Goal: Complete application form

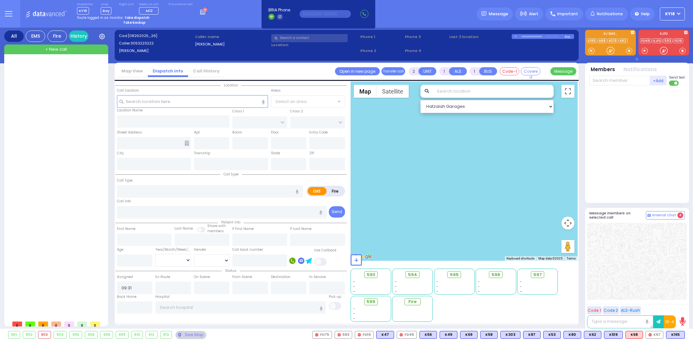
select select
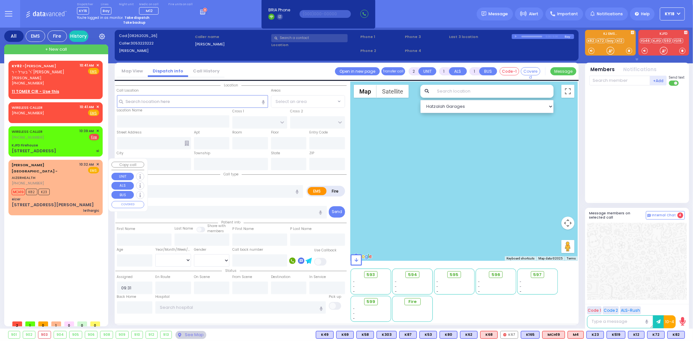
click at [69, 187] on div "MCH19 K82 K23" at bounding box center [55, 191] width 87 height 8
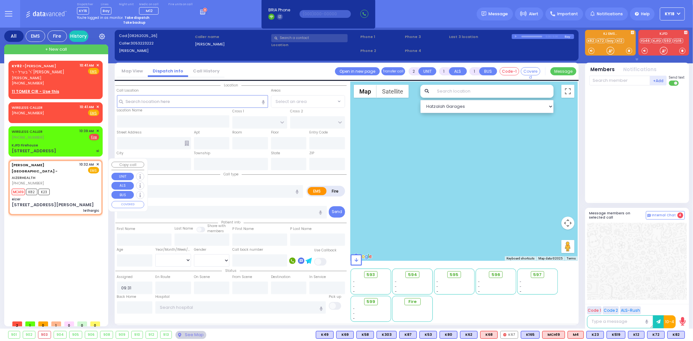
select select
type input "lethargic"
radio input "true"
type input "wienstock"
select select
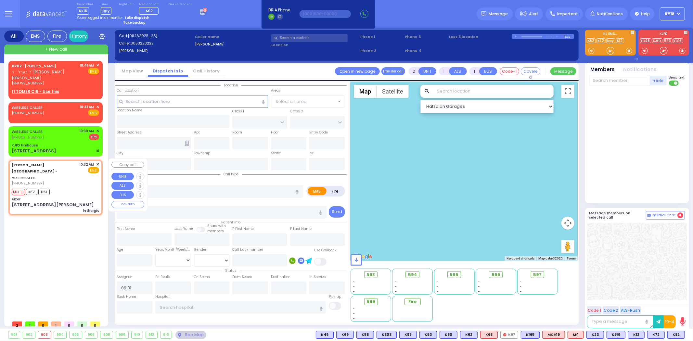
type input "10:32"
type input "10:38"
type input "eizer"
type input "[STREET_ADDRESS][PERSON_NAME]"
type input "Monroe"
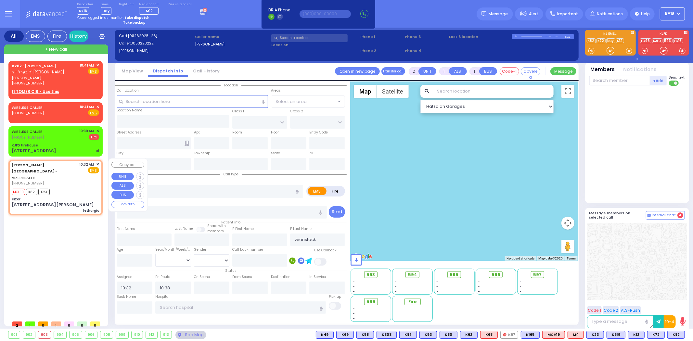
type input "[GEOGRAPHIC_DATA]"
type input "6112"
select select "Hatzalah Garages"
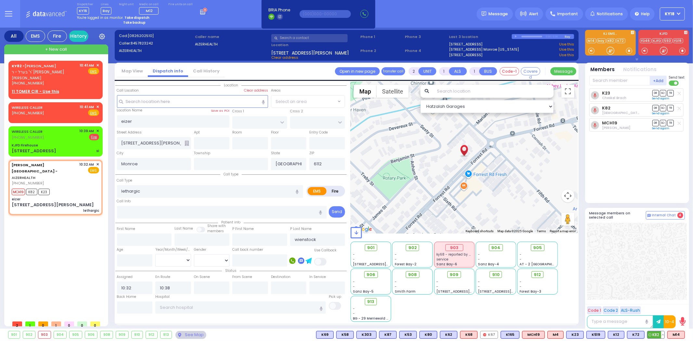
click at [663, 334] on button at bounding box center [663, 335] width 3 height 7
click at [658, 298] on icon at bounding box center [658, 297] width 7 height 7
click at [658, 304] on div "Code 1 Code 2 ALS-Rush 10-4 00 : 00" at bounding box center [637, 317] width 104 height 27
click at [664, 335] on button at bounding box center [663, 335] width 3 height 7
click at [661, 308] on icon at bounding box center [658, 306] width 7 height 7
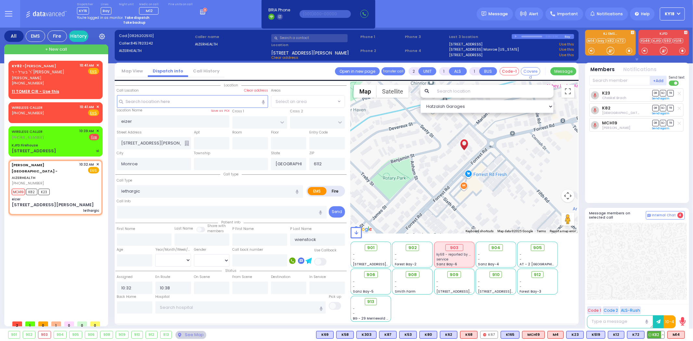
click at [664, 335] on button at bounding box center [663, 335] width 3 height 7
click at [639, 196] on div "K23 [PERSON_NAME] DR SO TR" at bounding box center [638, 142] width 97 height 109
click at [65, 187] on div "MCH19 K82 K23" at bounding box center [55, 191] width 87 height 8
select select
radio input "true"
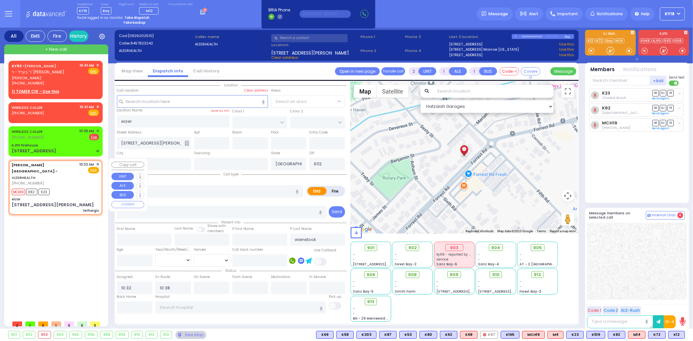
select select
select select "Hatzalah Garages"
click at [64, 149] on div "[STREET_ADDRESS] si" at bounding box center [55, 151] width 87 height 7
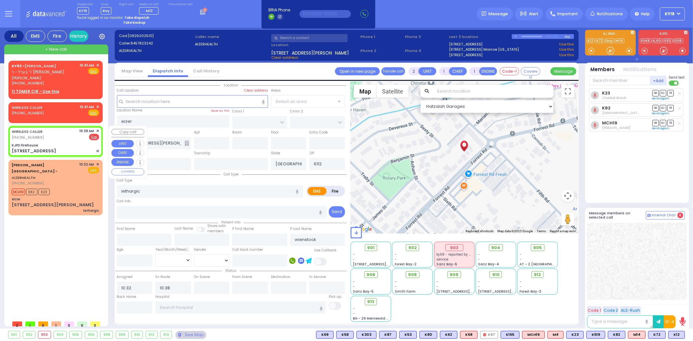
select select
type input "si"
radio input "false"
radio input "true"
select select
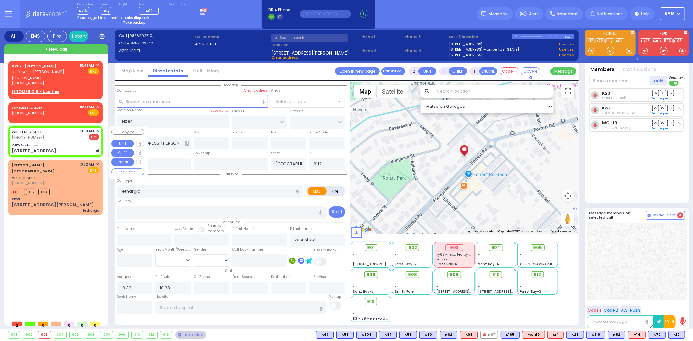
type input "10:39"
type input "KJFD Firehouse"
type input "[GEOGRAPHIC_DATA]"
type input "[STREET_ADDRESS]"
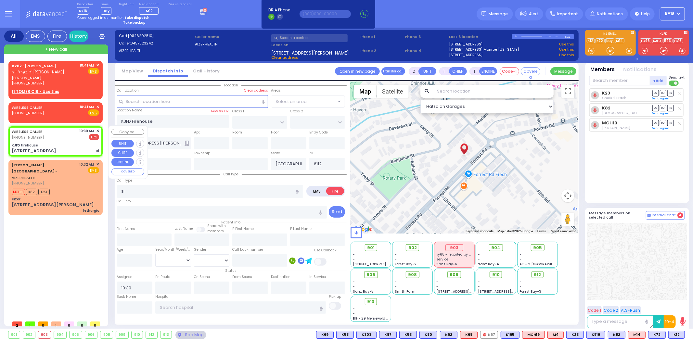
type input "[US_STATE]"
type input "10950"
select select "SECTION 5"
select select "Hatzalah Garages"
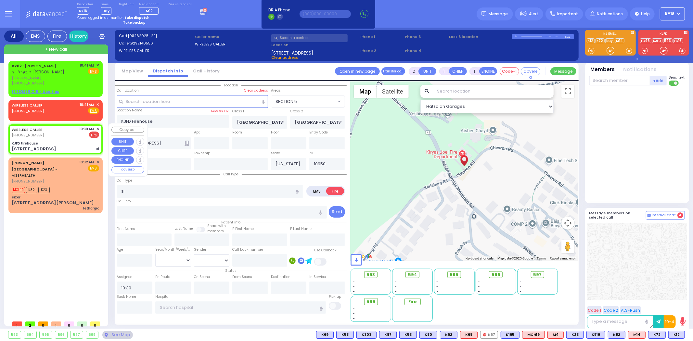
select select
radio input "true"
select select
select select "Hatzalah Garages"
select select "SECTION 5"
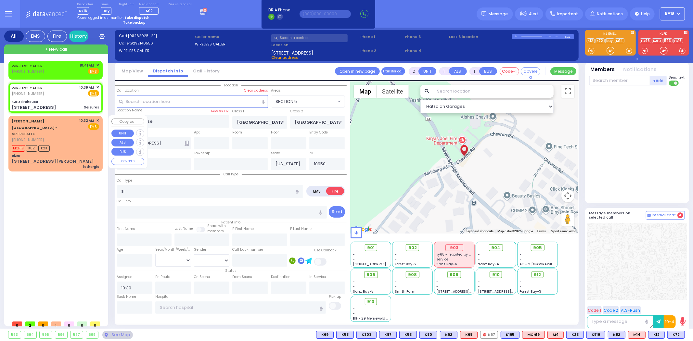
type input "3"
type input "2"
select select
type input "Seizures"
radio input "true"
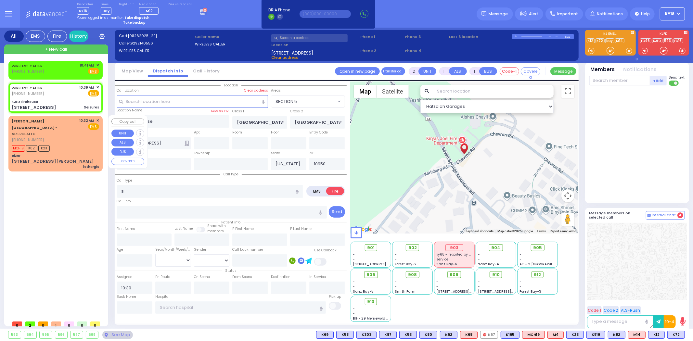
select select
select select "Hatzalah Garages"
select select "SECTION 5"
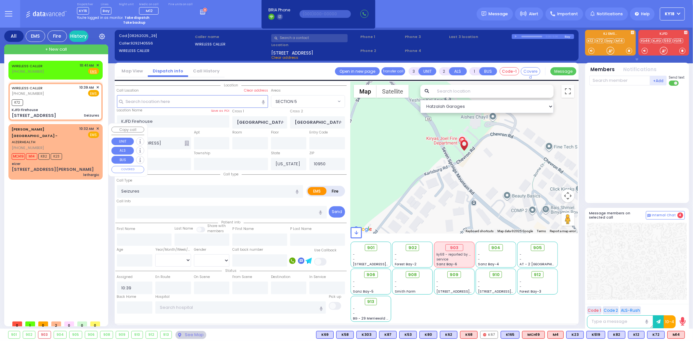
select select
radio input "true"
select select
type input "10:43"
select select "Hatzalah Garages"
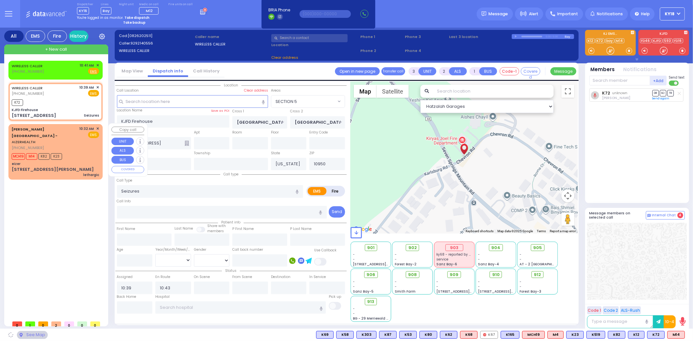
select select "SECTION 5"
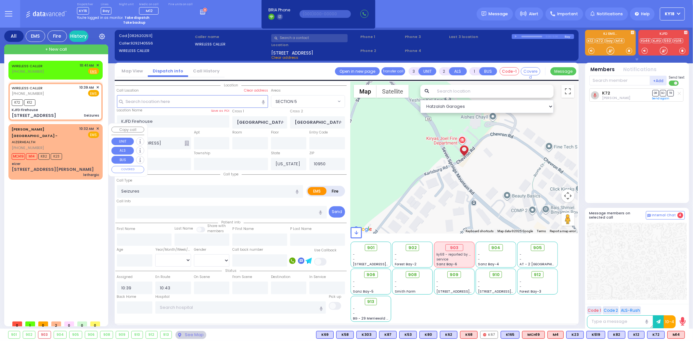
select select
radio input "true"
select select
select select "Hatzalah Garages"
select select "SECTION 5"
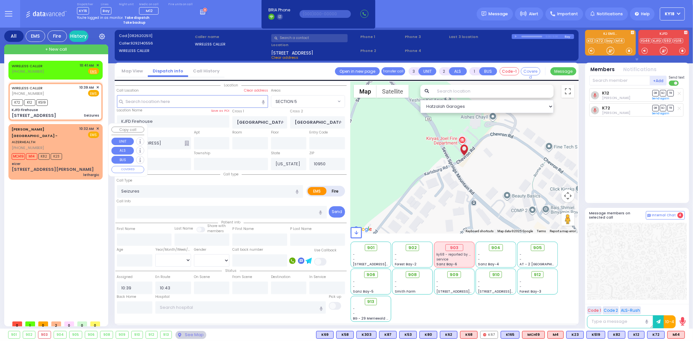
select select
radio input "true"
select select
select select "Hatzalah Garages"
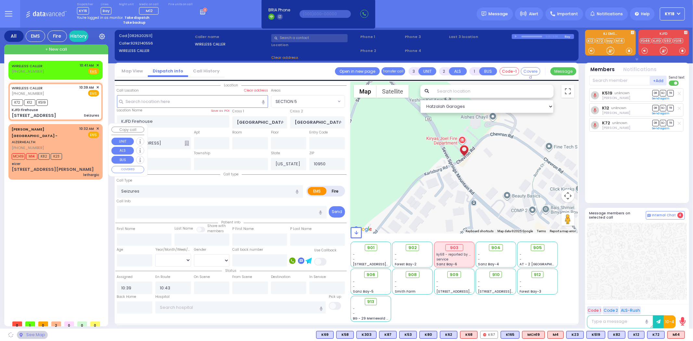
select select "SECTION 5"
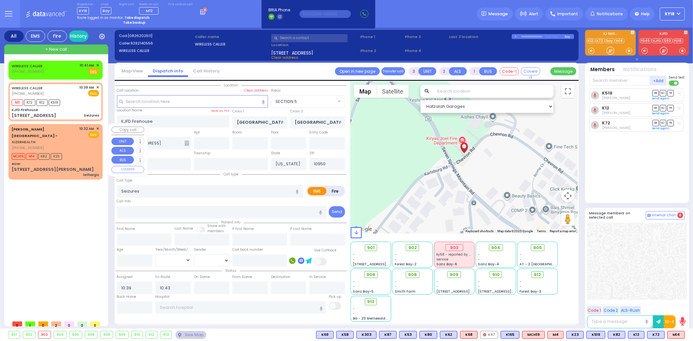
select select
radio input "true"
select select
select select "Hatzalah Garages"
select select "SECTION 5"
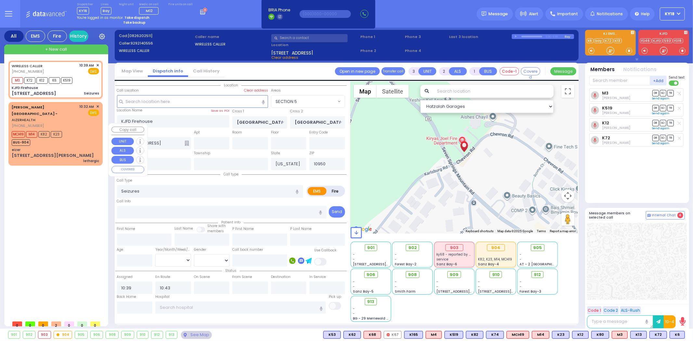
select select
radio input "true"
select select
select select "Hatzalah Garages"
select select "SECTION 5"
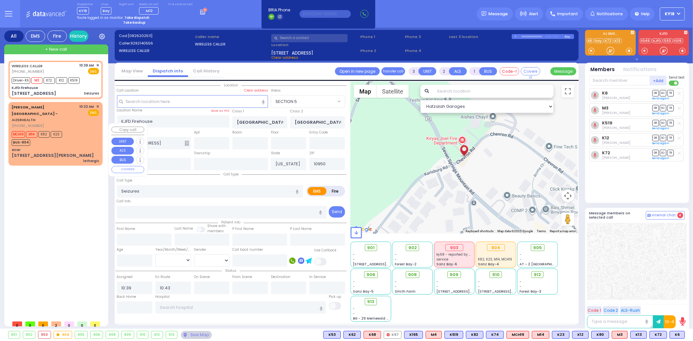
select select
radio input "true"
select select
select select "Hatzalah Garages"
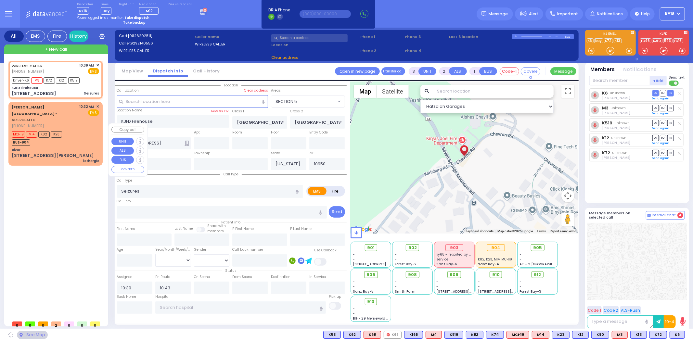
select select "SECTION 5"
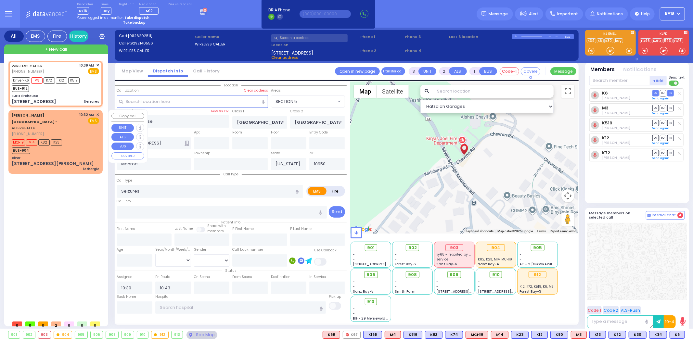
select select
radio input "true"
select select
select select "Hatzalah Garages"
select select "SECTION 5"
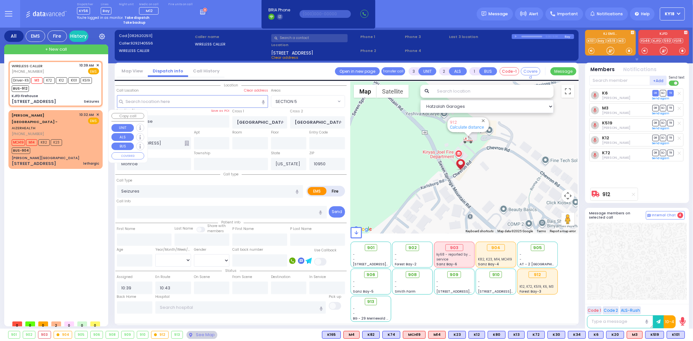
select select
radio input "true"
select select
select select "Hatzalah Garages"
select select "SECTION 5"
